Goal: Transaction & Acquisition: Purchase product/service

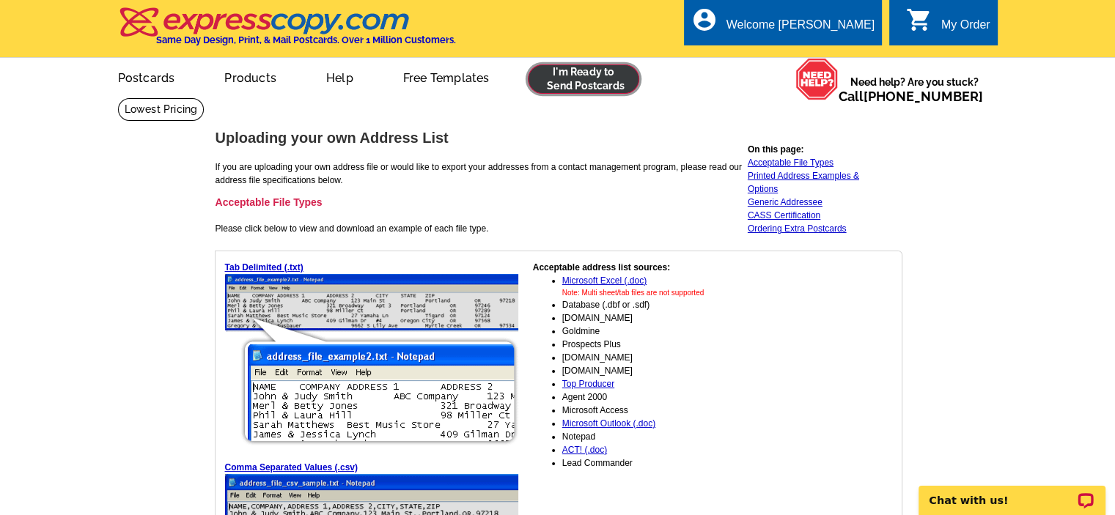
click at [586, 83] on link at bounding box center [584, 78] width 112 height 29
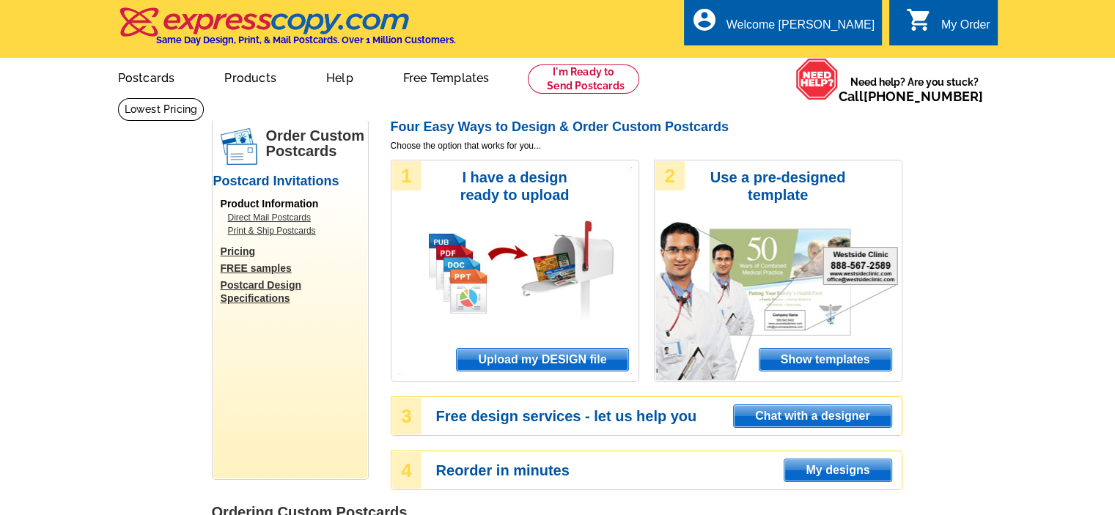
click at [566, 364] on span "Upload my DESIGN file" at bounding box center [542, 360] width 171 height 22
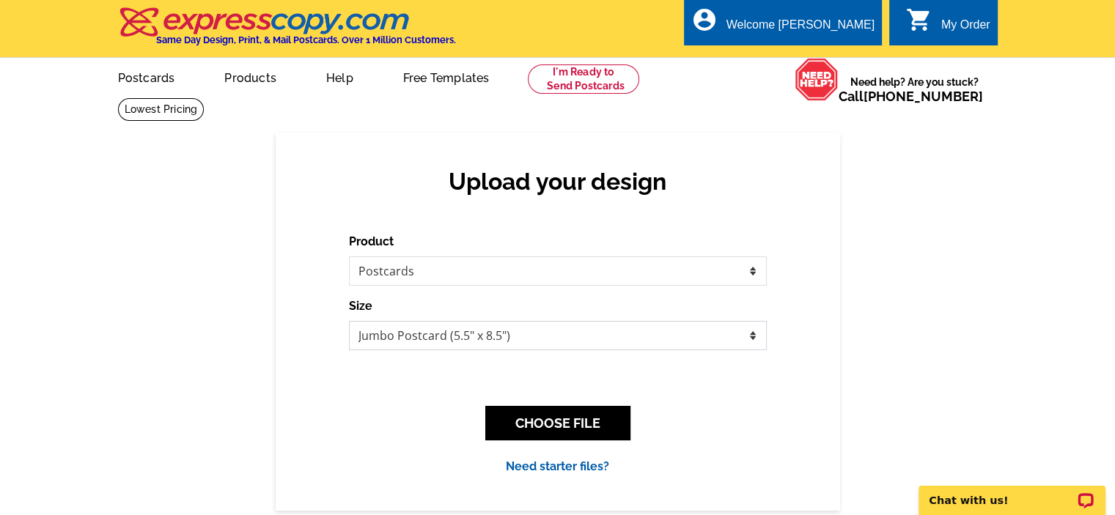
click at [579, 339] on select "Jumbo Postcard (5.5" x 8.5") Regular Postcard (4.25" x 5.6") Panoramic Postcard…" at bounding box center [558, 335] width 418 height 29
select select "3"
click at [349, 322] on select "Jumbo Postcard (5.5" x 8.5") Regular Postcard (4.25" x 5.6") Panoramic Postcard…" at bounding box center [558, 335] width 418 height 29
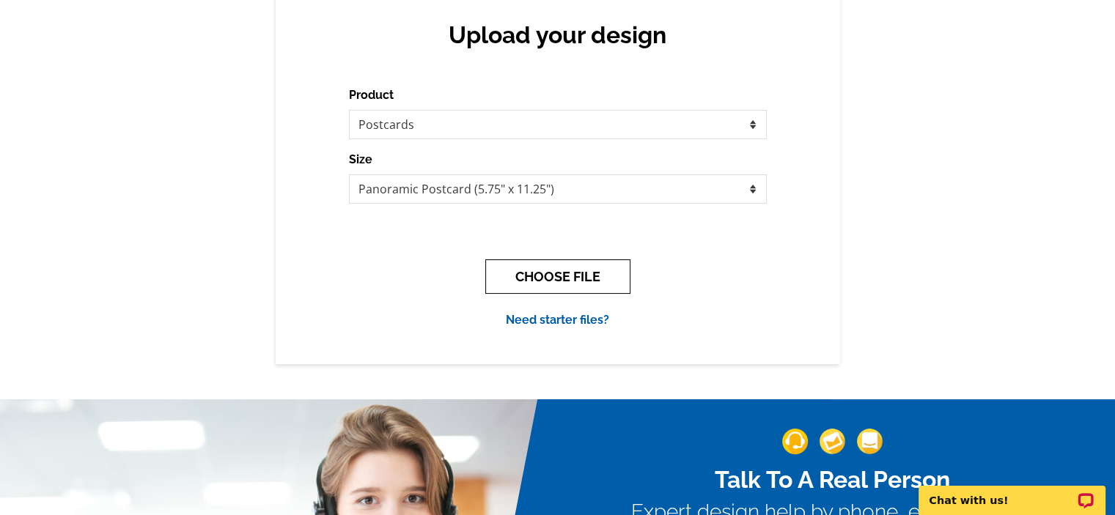
click at [555, 280] on button "CHOOSE FILE" at bounding box center [557, 276] width 145 height 34
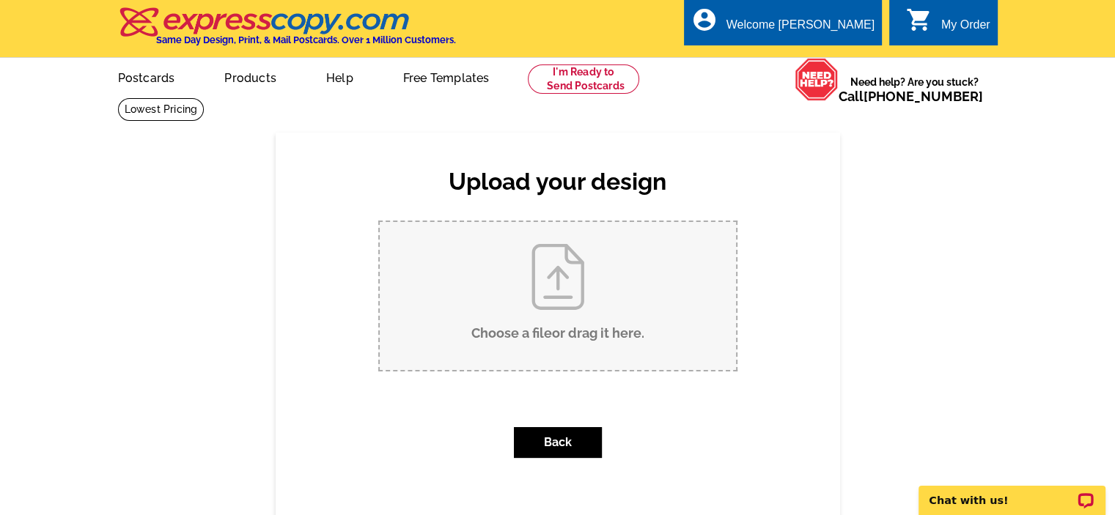
click at [555, 280] on input "Choose a file or drag it here ." at bounding box center [558, 296] width 356 height 148
click at [570, 278] on input "Choose a file or drag it here ." at bounding box center [558, 296] width 356 height 148
click at [569, 284] on input "Choose a file or drag it here ." at bounding box center [558, 296] width 356 height 148
type input "C:\fakepath\Kensington Market Update SEPT 2025-01.jpg"
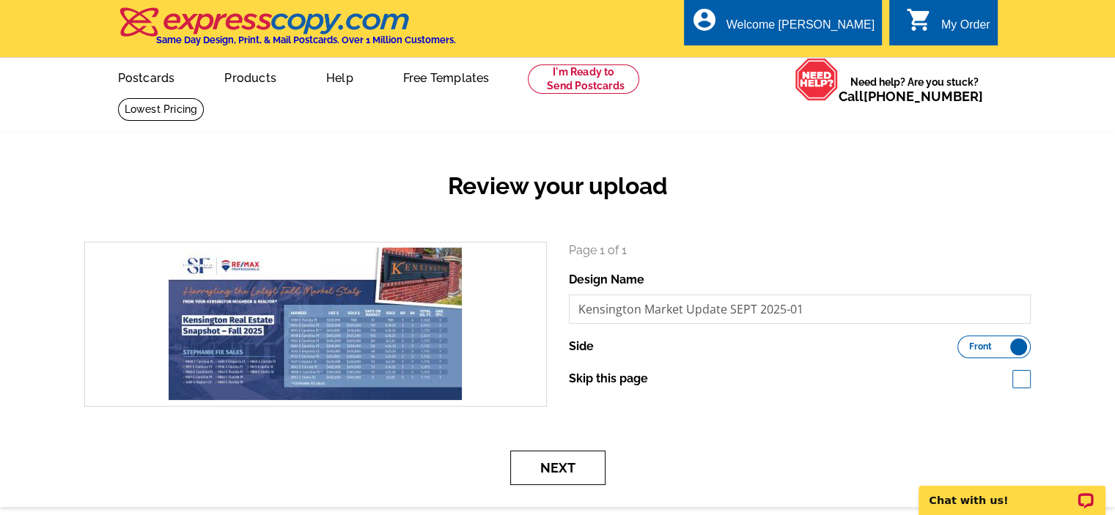
click at [557, 465] on button "Next" at bounding box center [557, 468] width 95 height 34
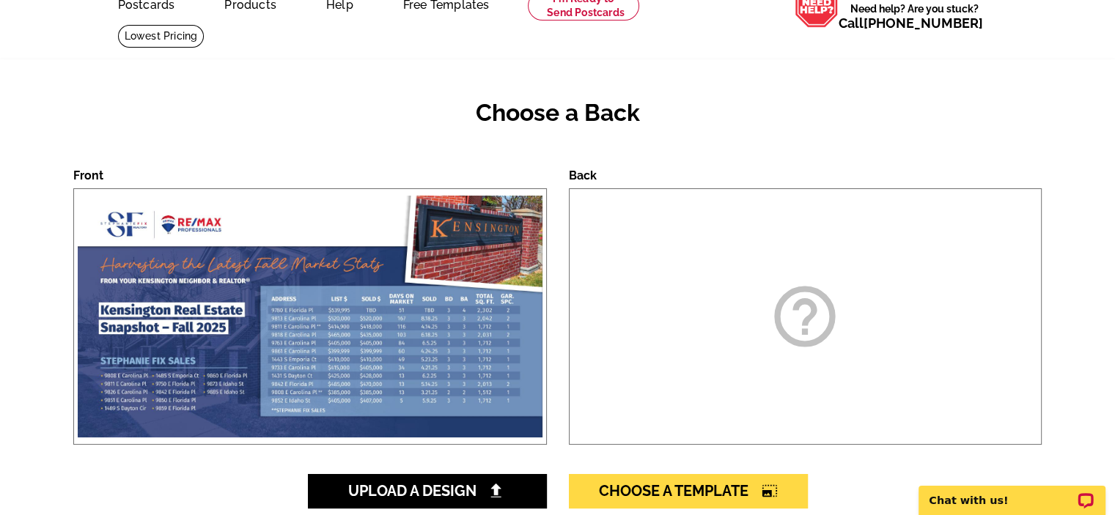
scroll to position [220, 0]
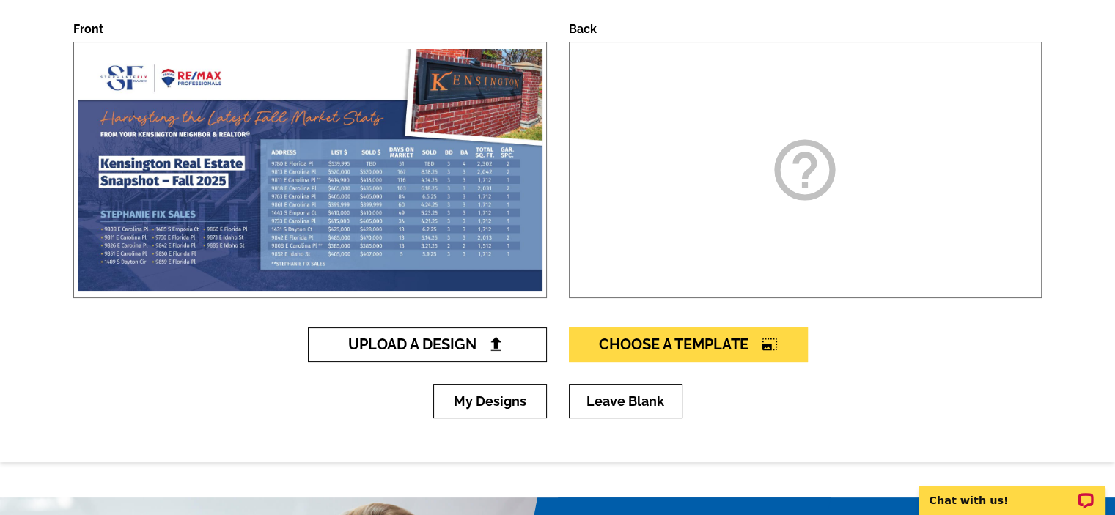
click at [510, 350] on link "Upload A Design" at bounding box center [427, 345] width 239 height 34
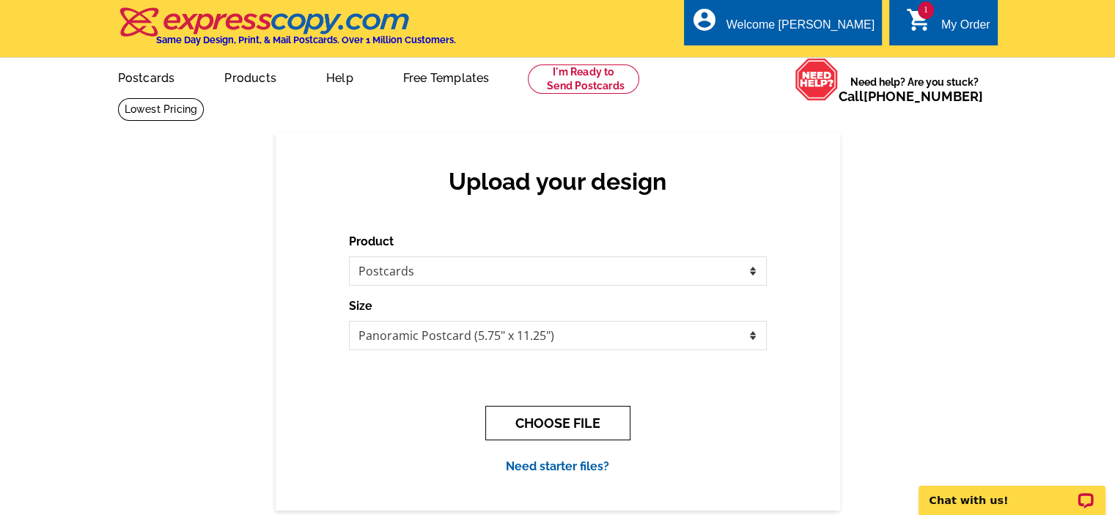
click at [553, 427] on button "CHOOSE FILE" at bounding box center [557, 423] width 145 height 34
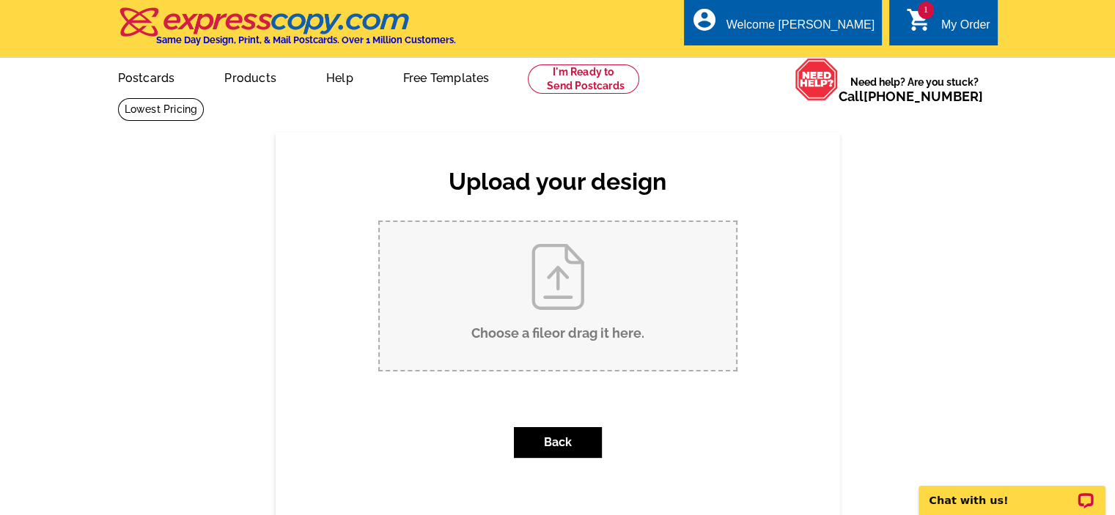
click at [572, 287] on input "Choose a file or drag it here ." at bounding box center [558, 296] width 356 height 148
type input "C:\fakepath\Kensington Market Update SEPT 2025-02.jpg"
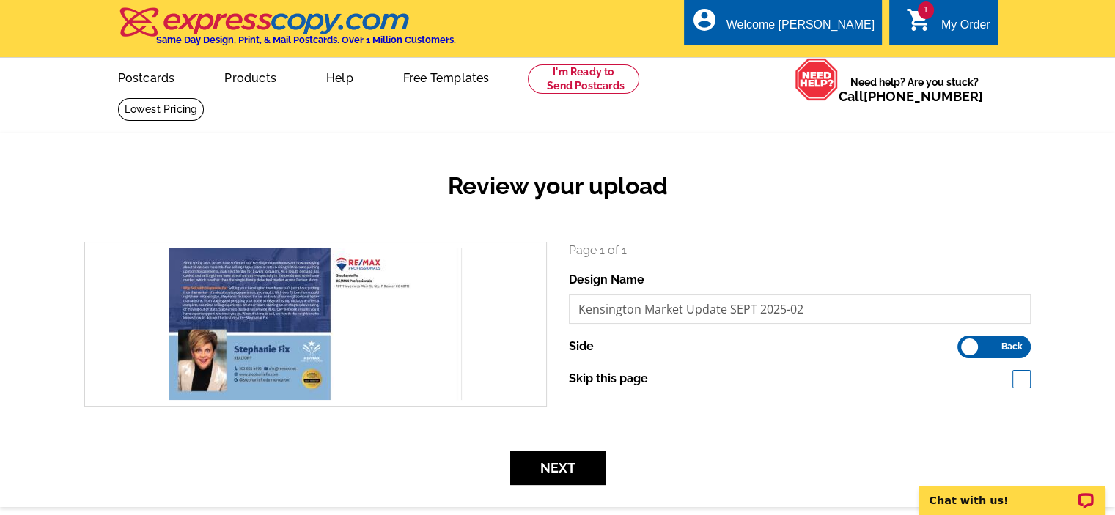
scroll to position [73, 0]
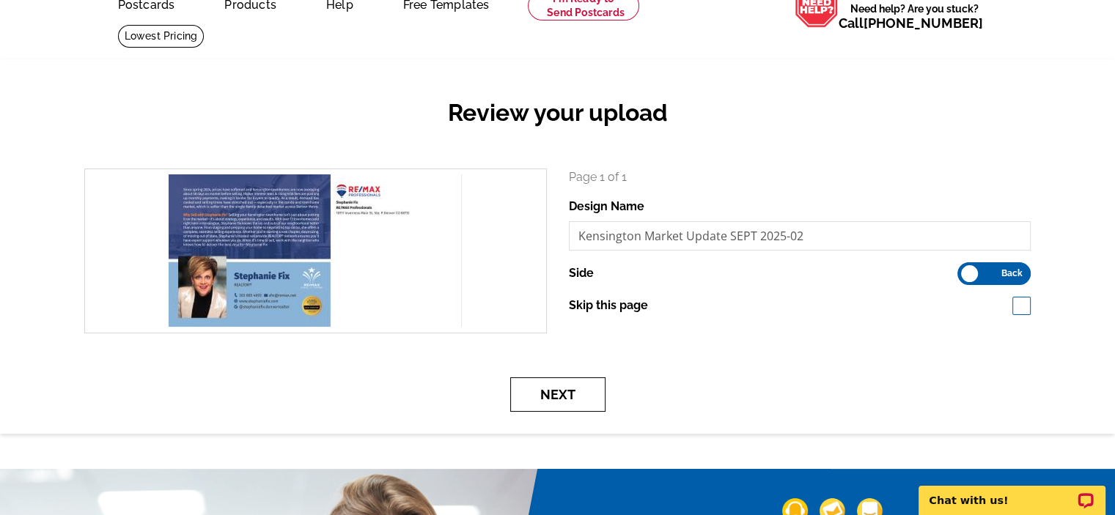
click at [565, 401] on button "Next" at bounding box center [557, 394] width 95 height 34
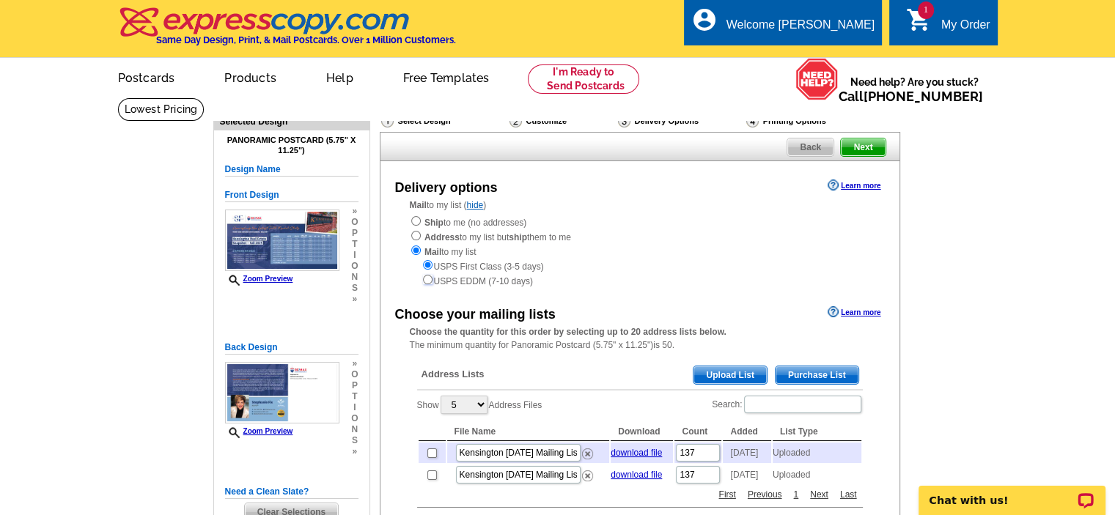
click at [425, 281] on input "radio" at bounding box center [428, 280] width 10 height 10
radio input "true"
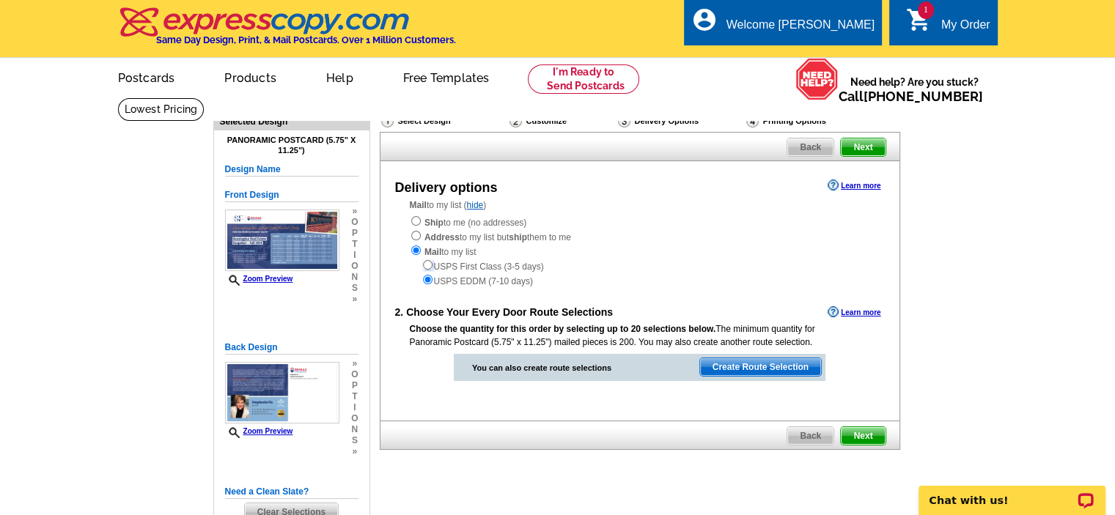
click at [428, 265] on input "radio" at bounding box center [428, 265] width 10 height 10
radio input "true"
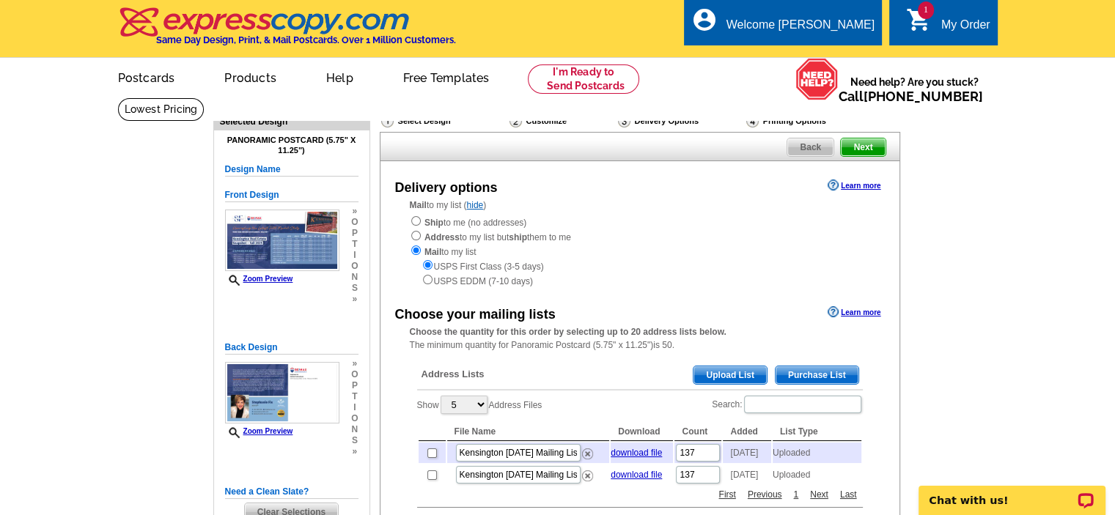
scroll to position [73, 0]
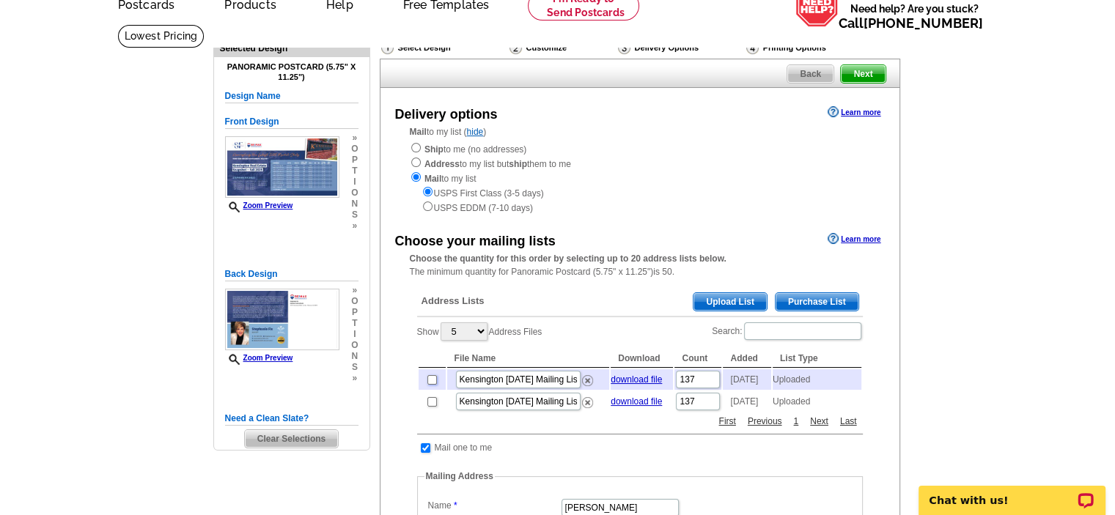
click at [430, 385] on input "checkbox" at bounding box center [432, 380] width 10 height 10
checkbox input "true"
click at [585, 383] on img at bounding box center [587, 380] width 11 height 11
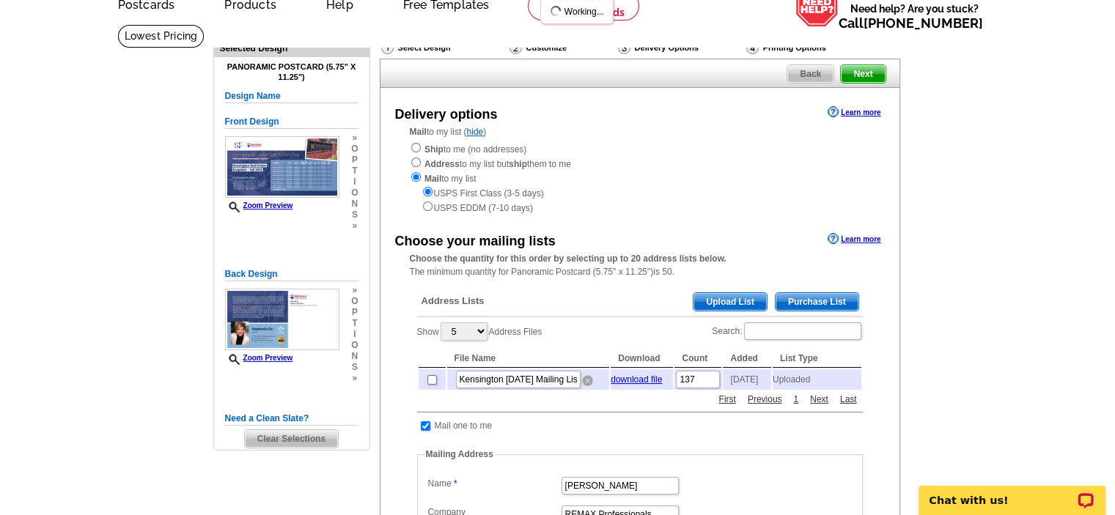
click at [585, 385] on img at bounding box center [587, 380] width 11 height 11
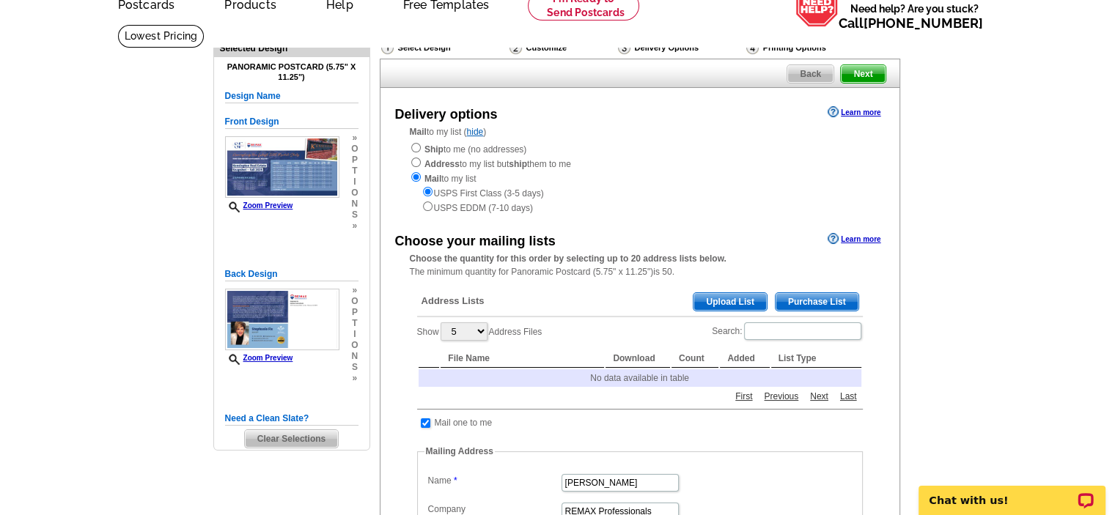
click at [732, 305] on span "Upload List" at bounding box center [729, 302] width 73 height 18
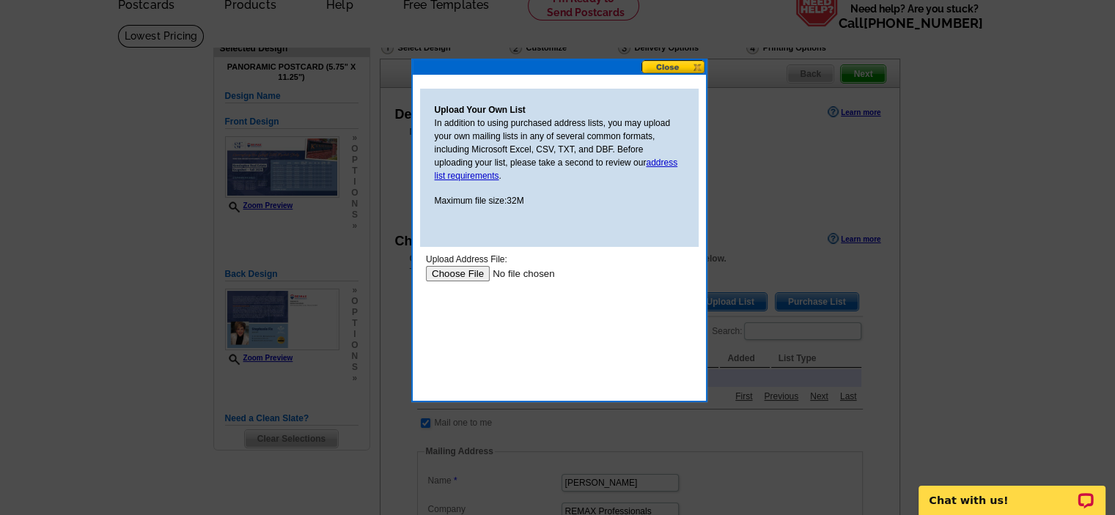
scroll to position [0, 0]
click at [482, 275] on input "file" at bounding box center [517, 273] width 185 height 15
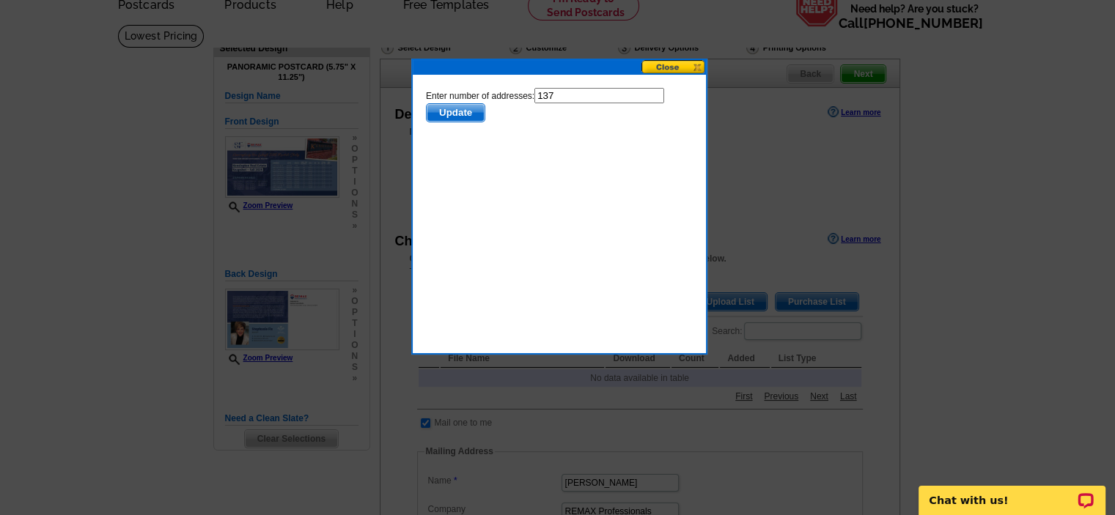
click at [462, 118] on span "Update" at bounding box center [455, 113] width 58 height 18
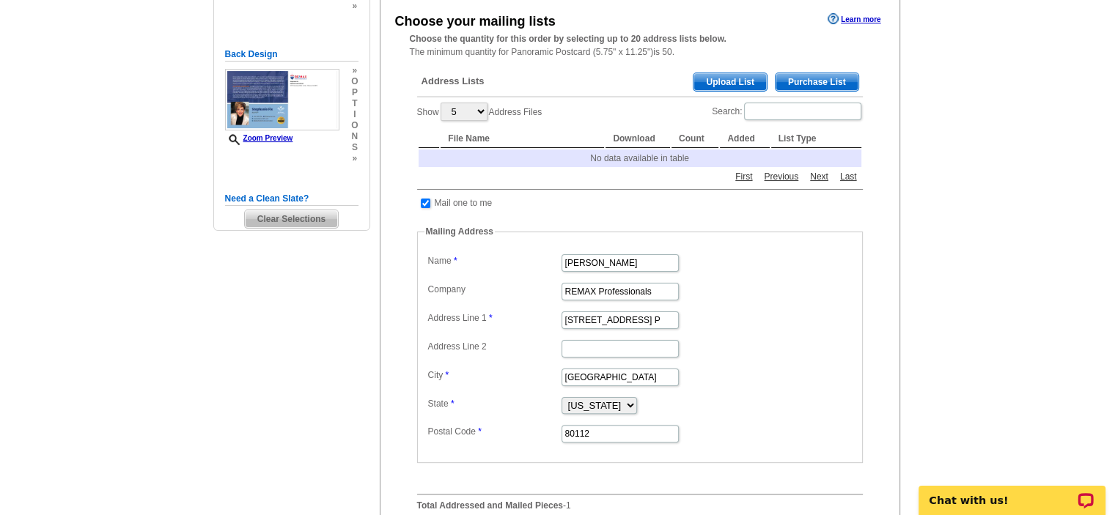
scroll to position [147, 0]
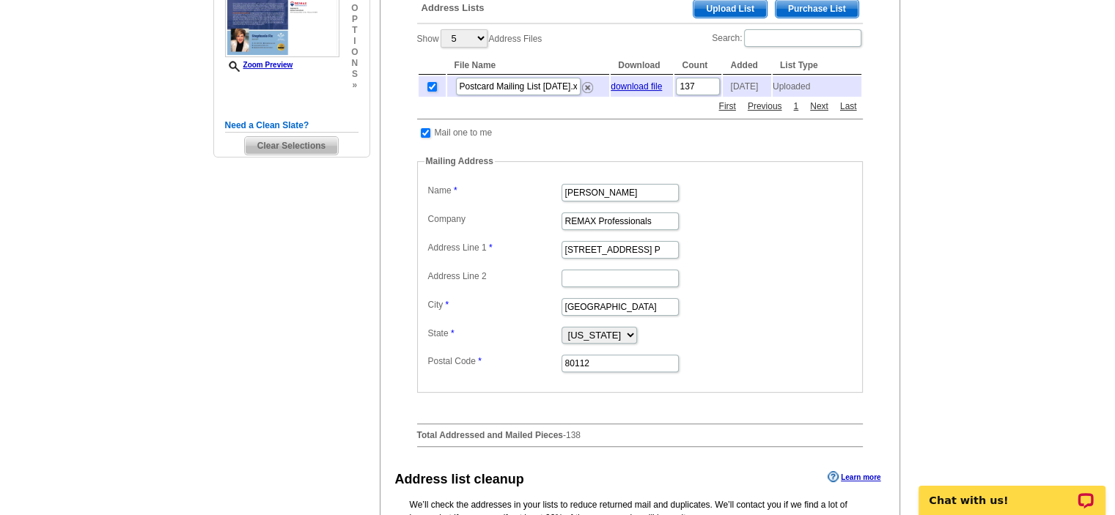
scroll to position [293, 0]
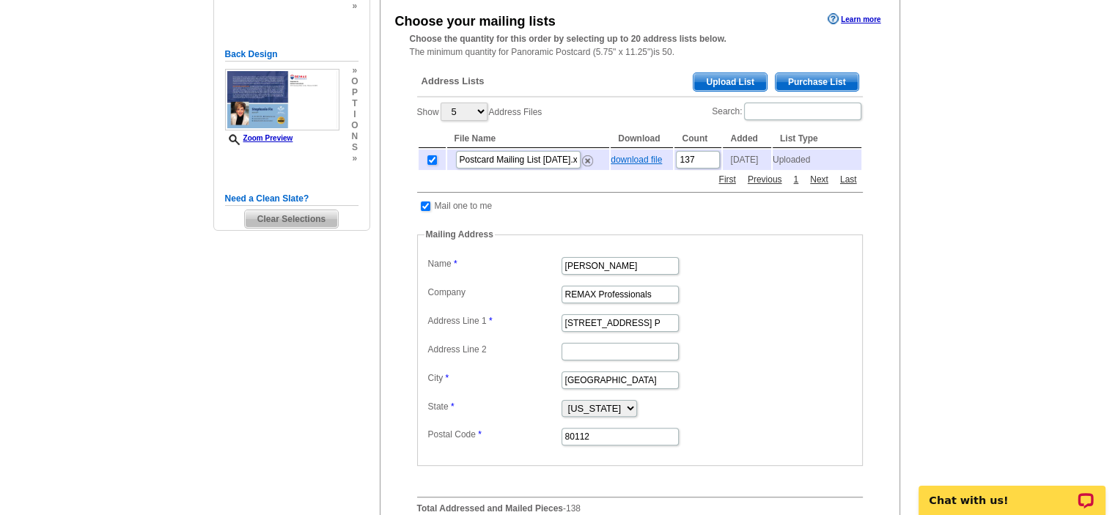
click at [646, 163] on link "download file" at bounding box center [635, 160] width 51 height 10
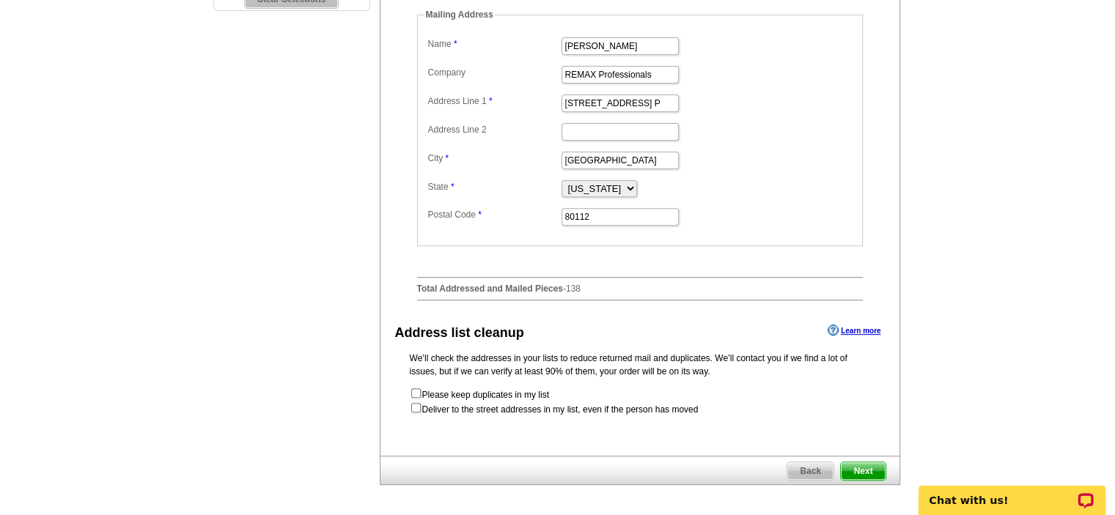
click at [872, 472] on span "Next" at bounding box center [862, 471] width 44 height 18
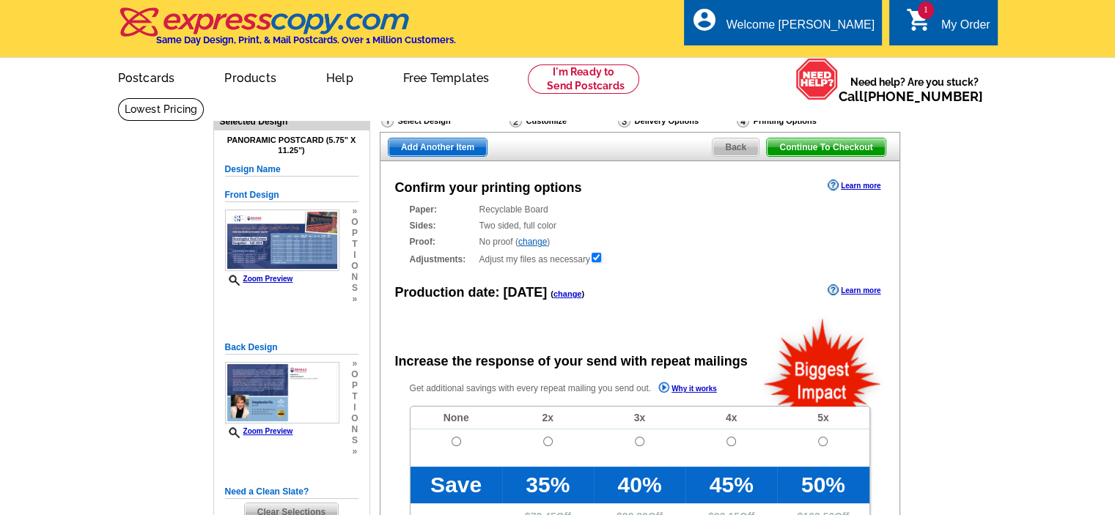
radio input "false"
click at [855, 147] on span "Continue To Checkout" at bounding box center [825, 147] width 118 height 18
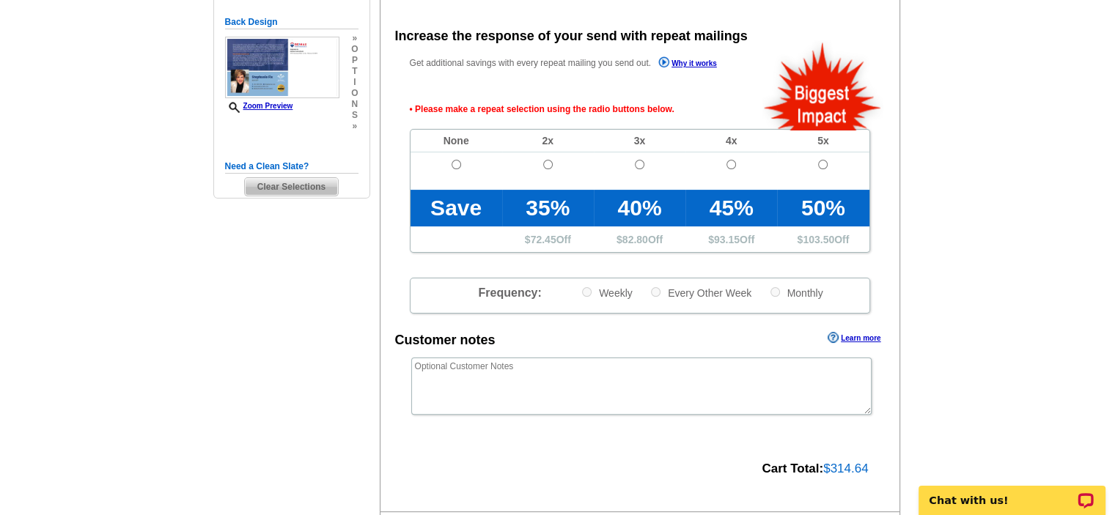
scroll to position [328, 0]
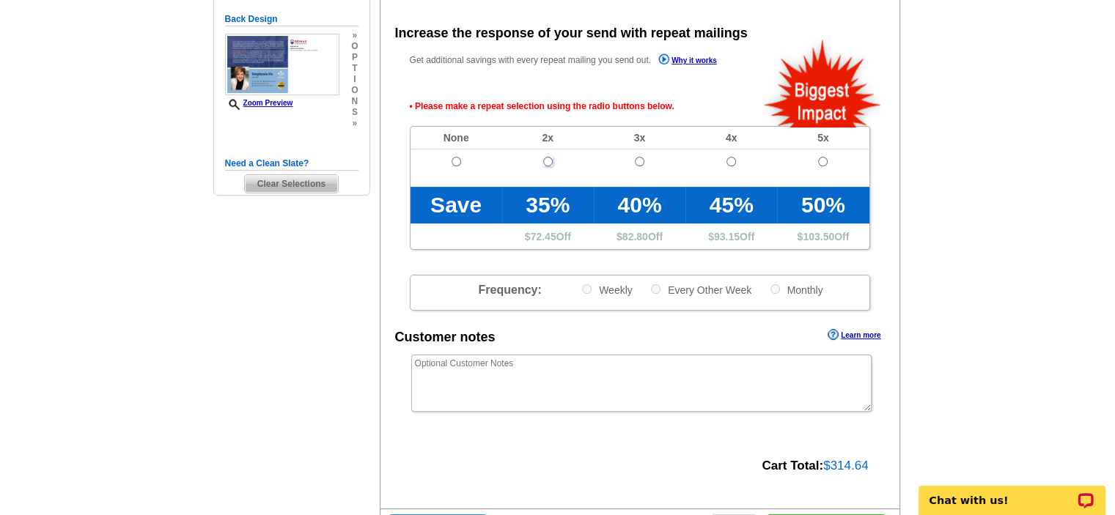
click at [549, 163] on input "radio" at bounding box center [548, 162] width 10 height 10
radio input "true"
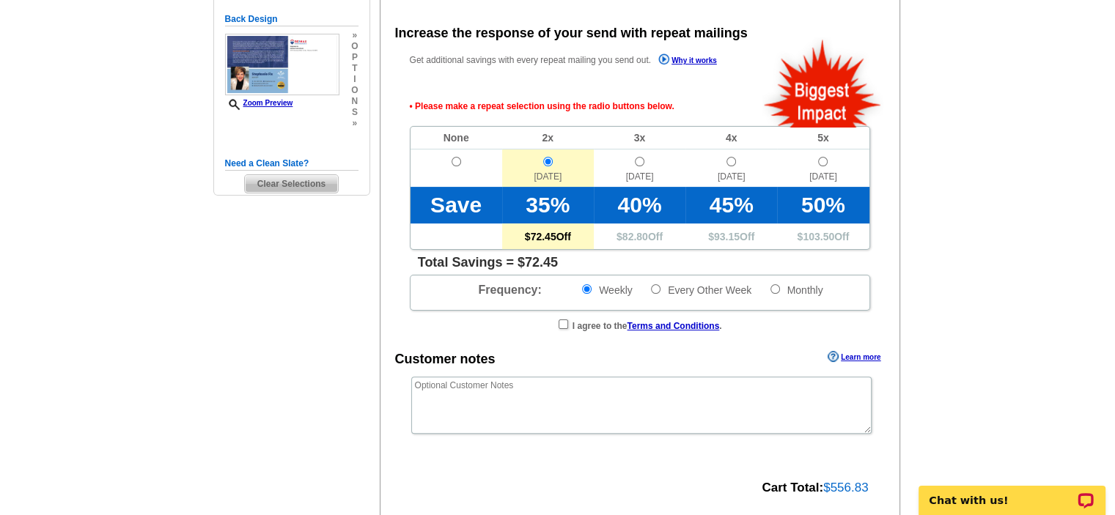
click at [452, 167] on td at bounding box center [456, 167] width 92 height 37
click at [454, 163] on input "radio" at bounding box center [456, 162] width 10 height 10
radio input "true"
radio input "false"
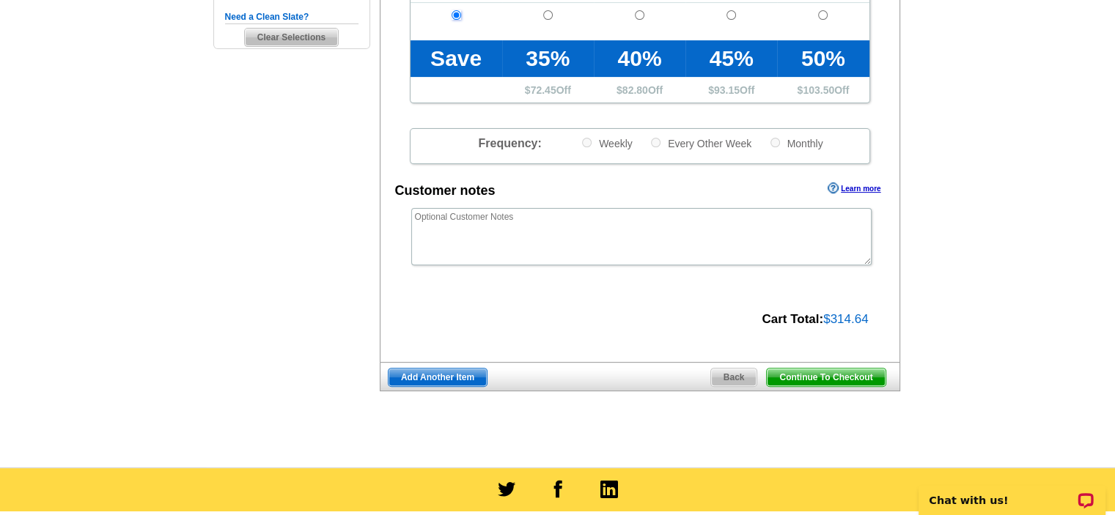
scroll to position [548, 0]
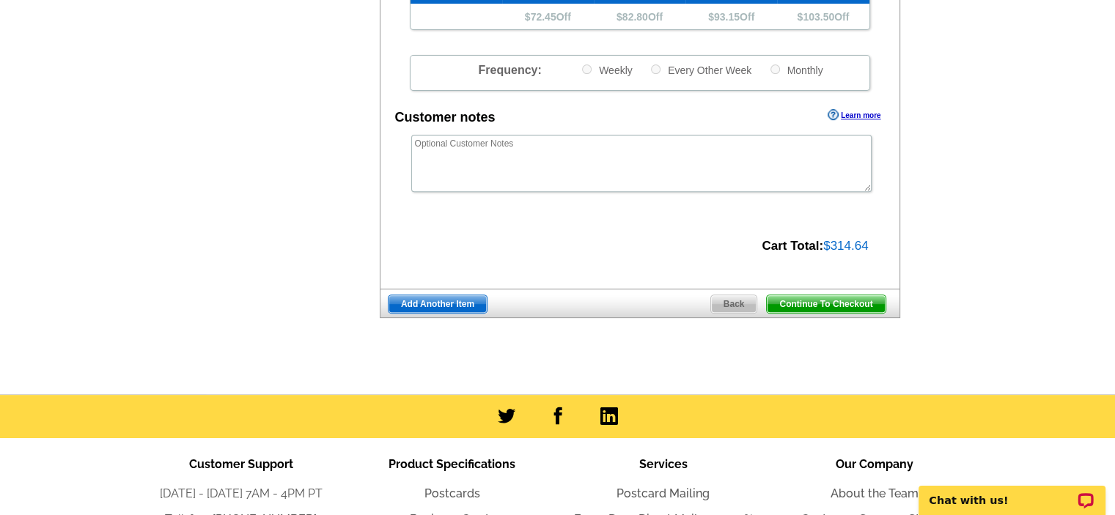
click at [843, 303] on span "Continue To Checkout" at bounding box center [825, 304] width 118 height 18
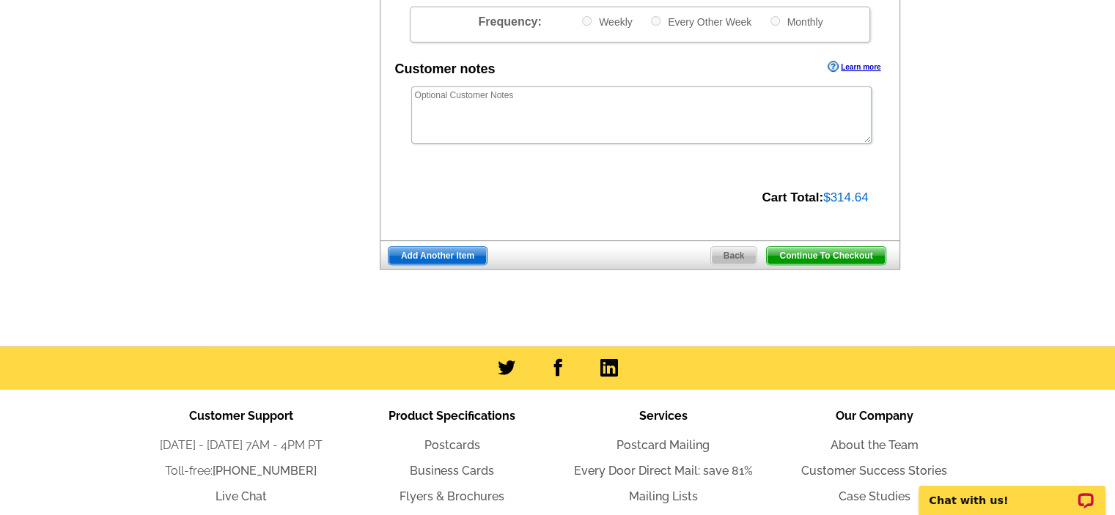
scroll to position [499, 0]
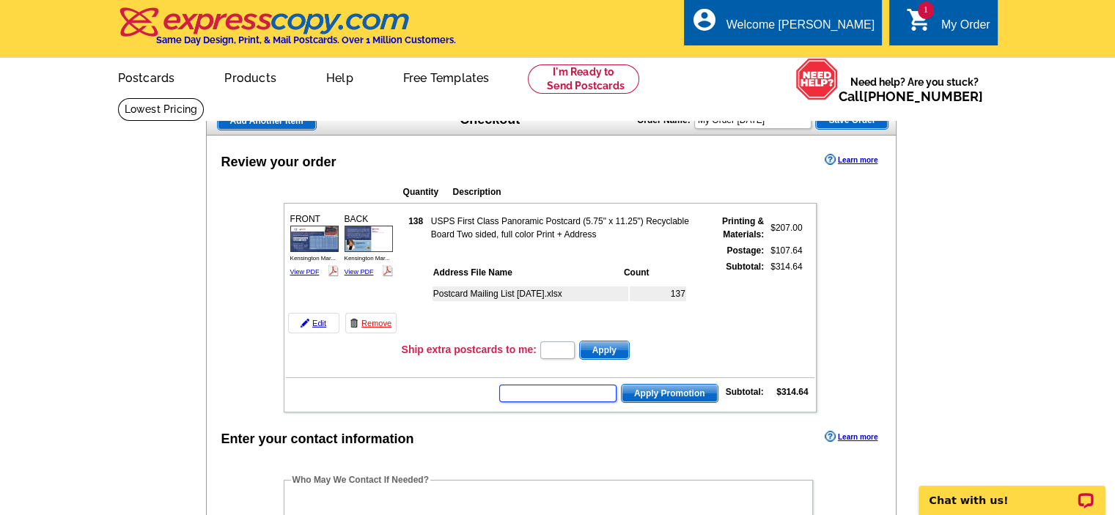
click at [581, 396] on input "text" at bounding box center [557, 394] width 117 height 18
type input "g"
type input "GROW0825"
click at [671, 395] on span "Apply Promotion" at bounding box center [669, 394] width 96 height 18
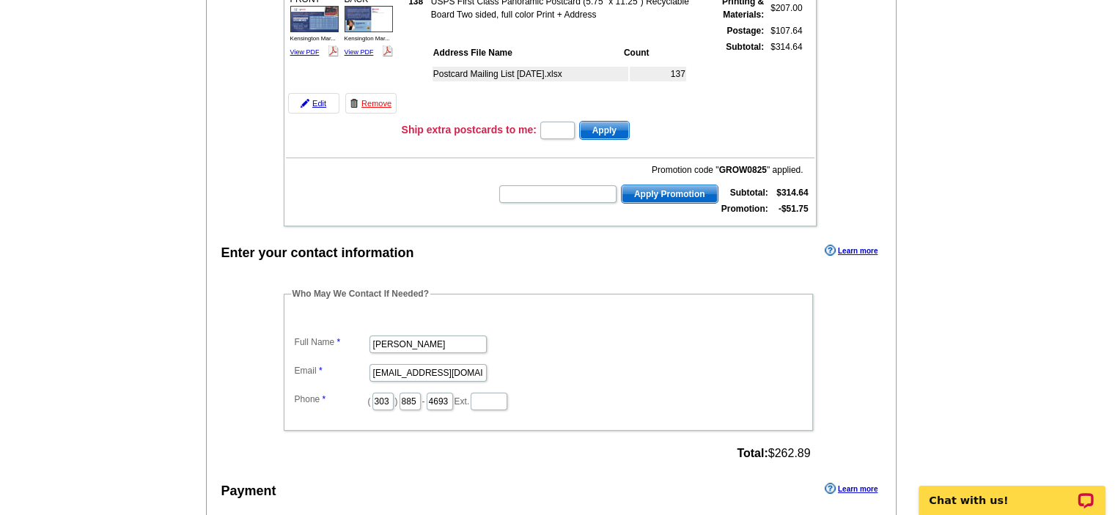
scroll to position [513, 0]
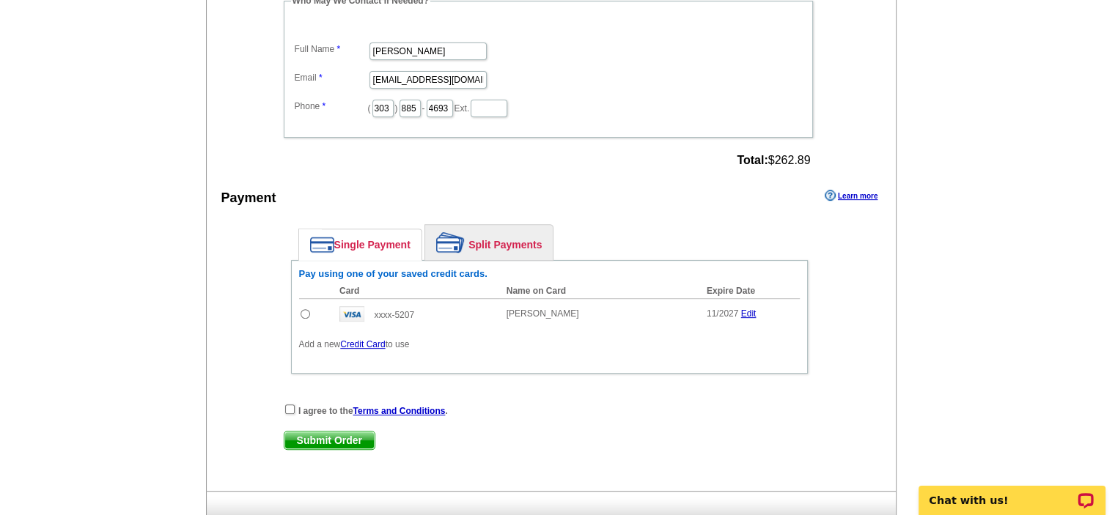
click at [309, 307] on td at bounding box center [316, 313] width 34 height 31
click at [303, 309] on input "radio" at bounding box center [305, 314] width 10 height 10
radio input "true"
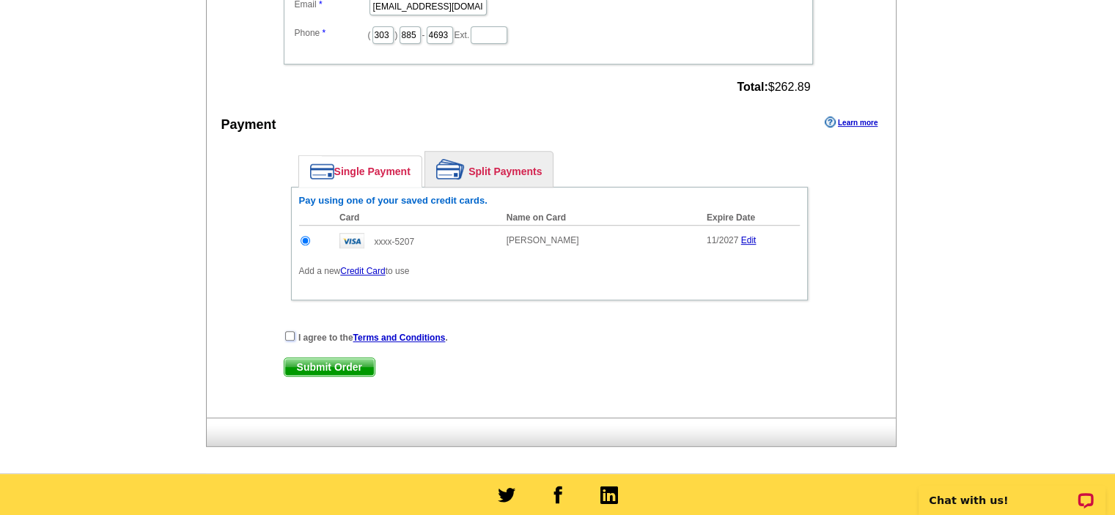
click at [287, 331] on input "checkbox" at bounding box center [290, 336] width 10 height 10
checkbox input "true"
click at [322, 363] on span "Submit Order" at bounding box center [329, 367] width 90 height 18
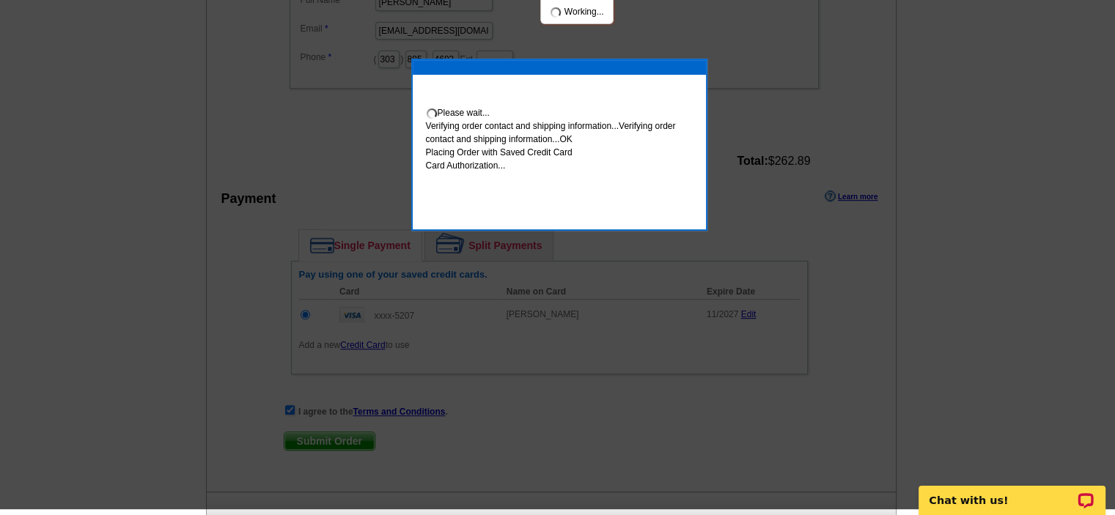
scroll to position [580, 0]
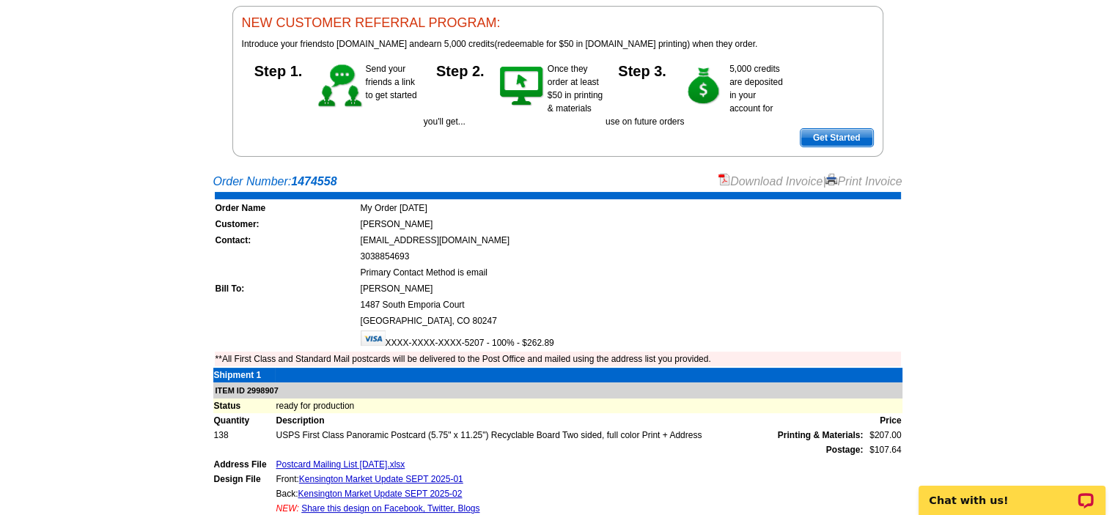
scroll to position [366, 0]
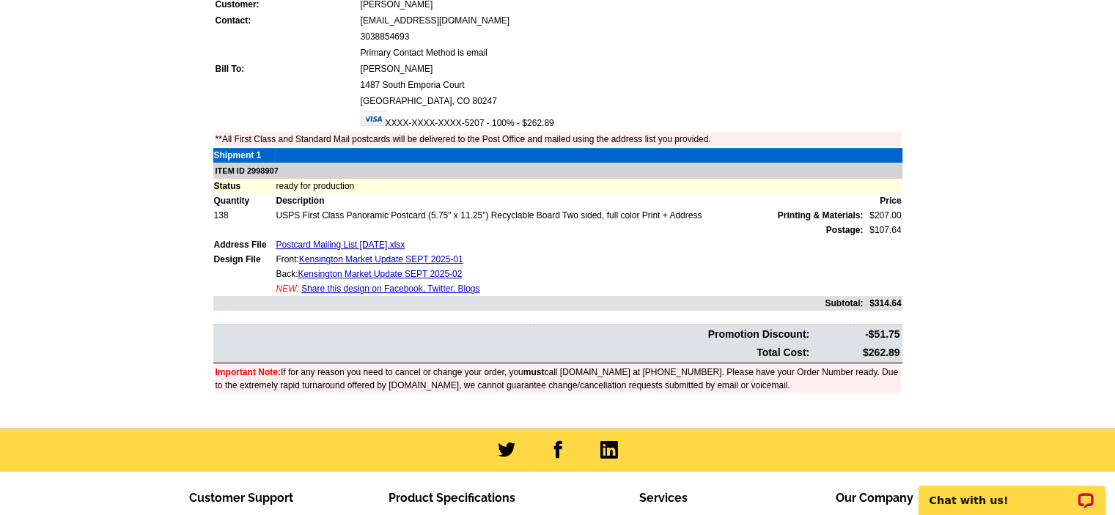
click at [413, 284] on link "Share this design on Facebook, Twitter, Blogs" at bounding box center [390, 289] width 178 height 10
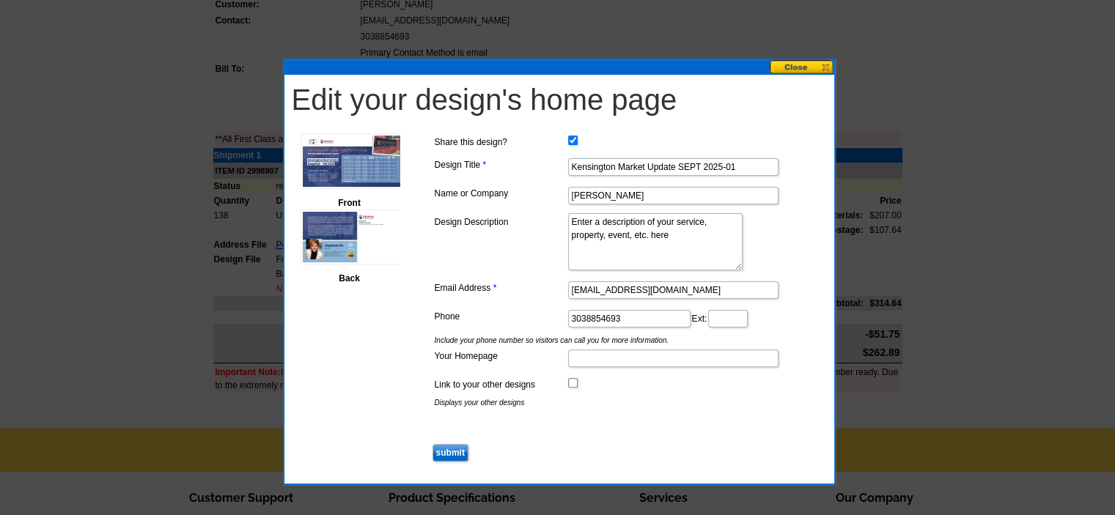
click at [821, 67] on button at bounding box center [801, 67] width 64 height 14
